Goal: Navigation & Orientation: Find specific page/section

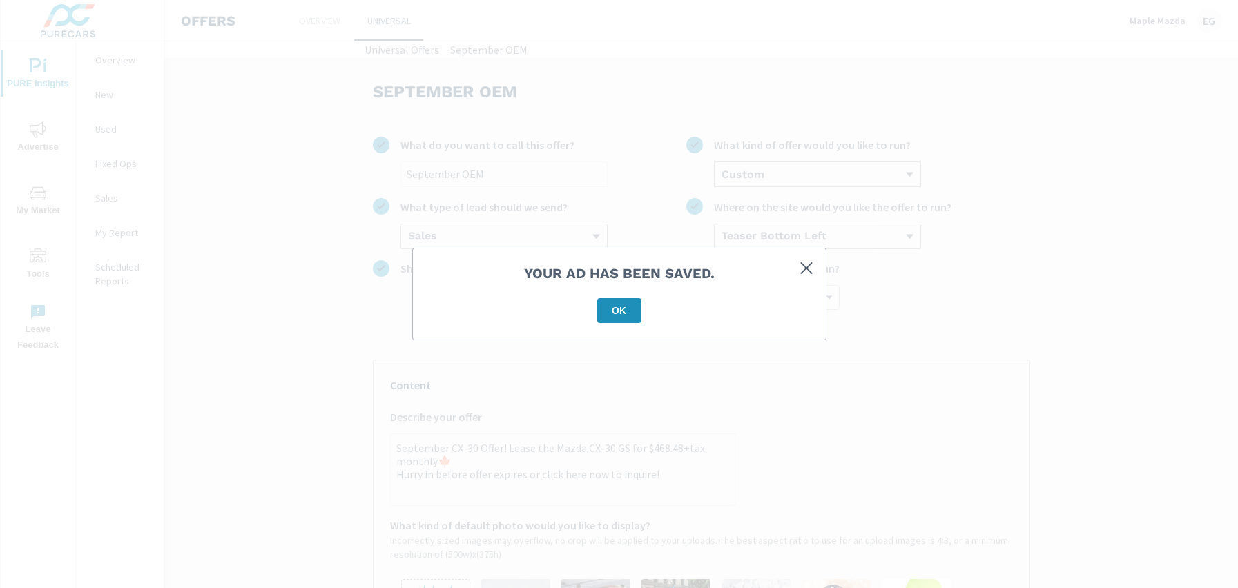
scroll to position [434, 0]
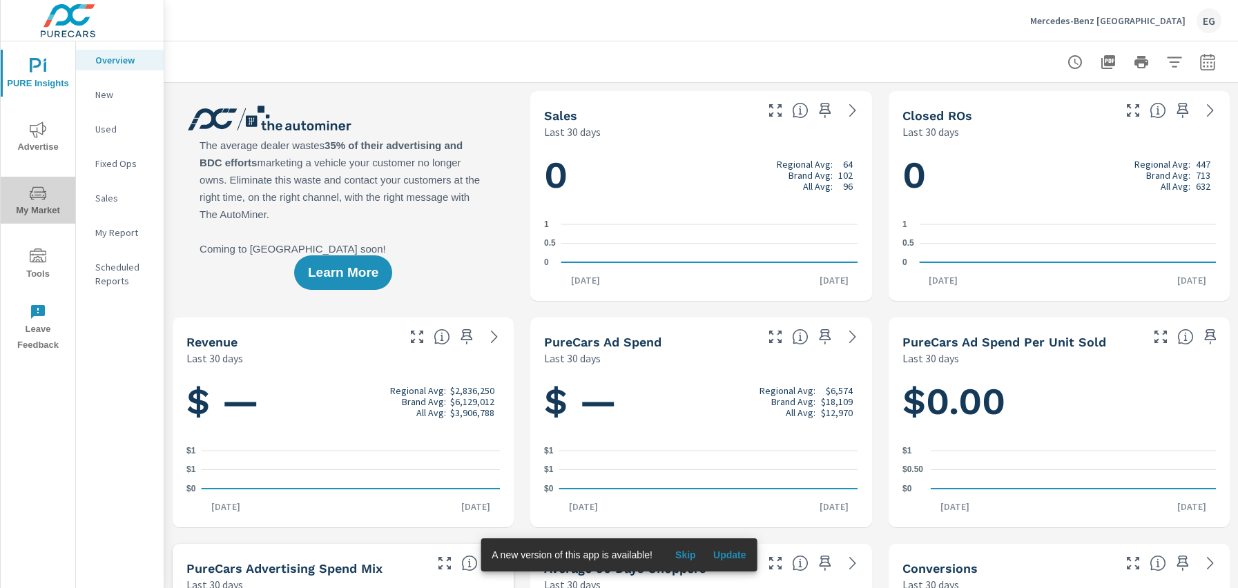
click at [58, 189] on span "My Market" at bounding box center [38, 202] width 66 height 34
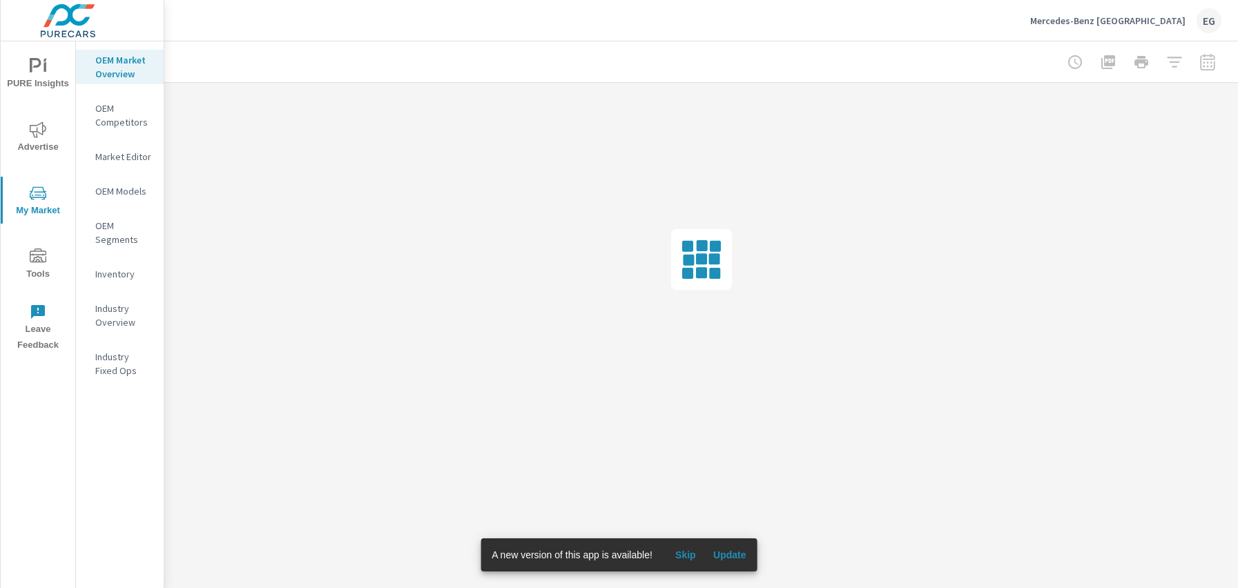
click at [50, 128] on span "Advertise" at bounding box center [38, 138] width 66 height 34
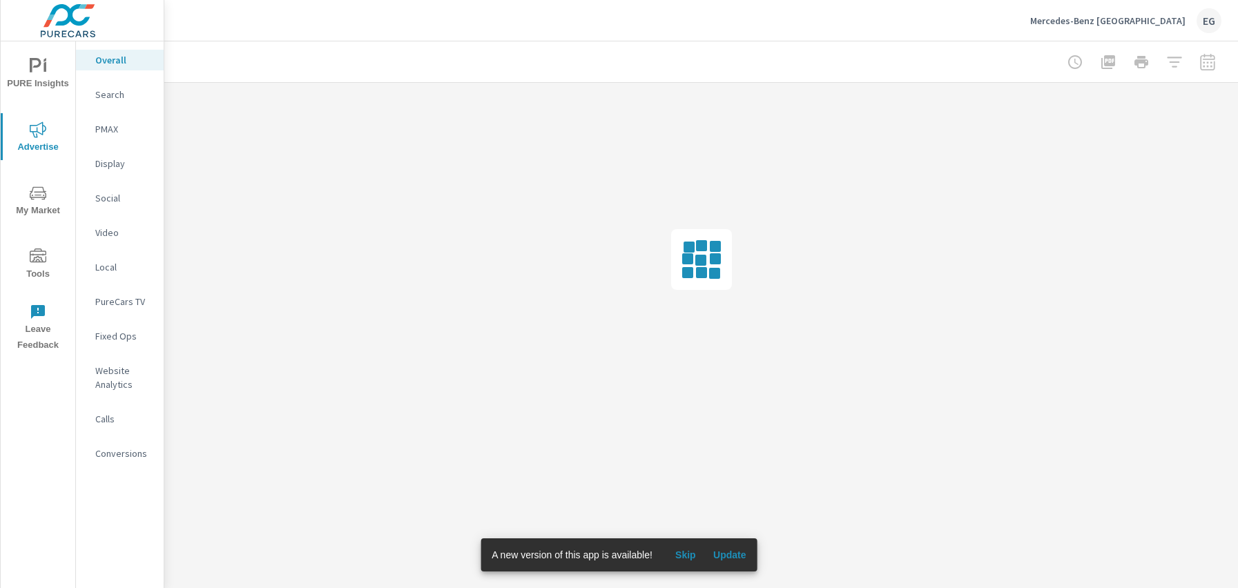
click at [48, 226] on div "PURE Insights Advertise My Market Tools Leave Feedback" at bounding box center [38, 200] width 75 height 318
click at [44, 269] on span "Tools" at bounding box center [38, 265] width 66 height 34
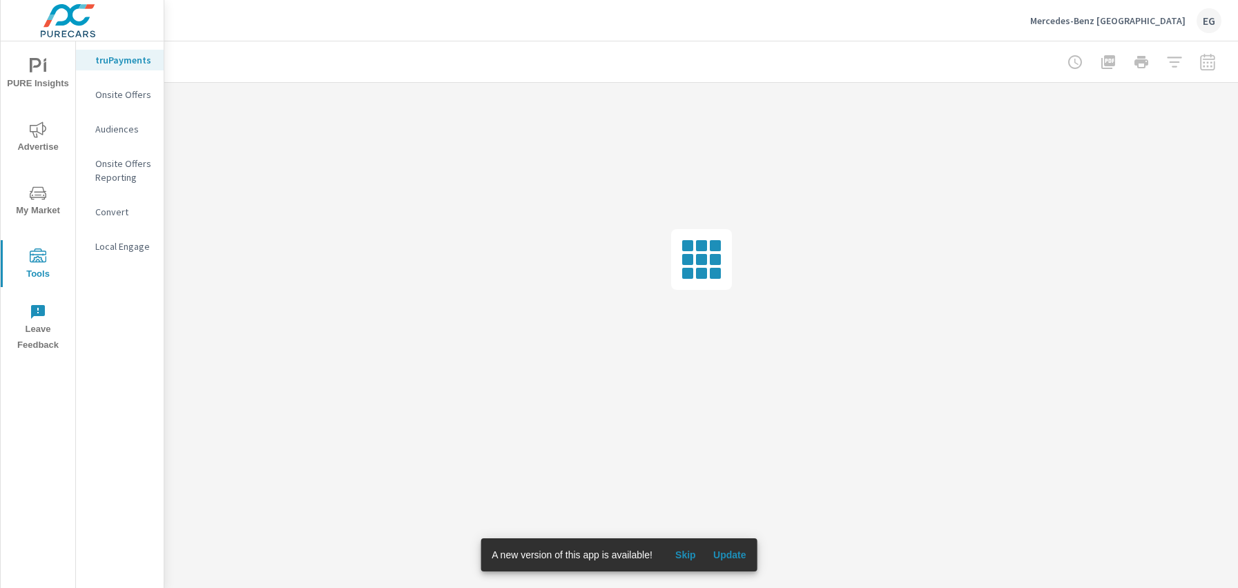
click at [136, 95] on p "Onsite Offers" at bounding box center [123, 95] width 57 height 14
